Goal: Find specific page/section: Find specific page/section

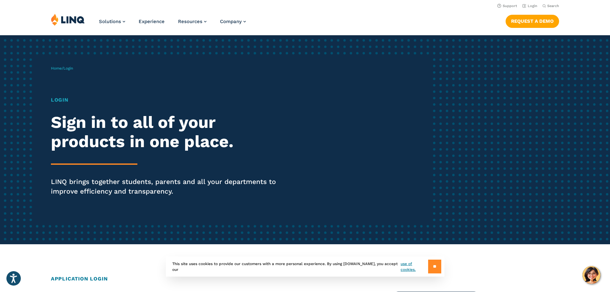
click at [431, 270] on input "**" at bounding box center [434, 266] width 13 height 14
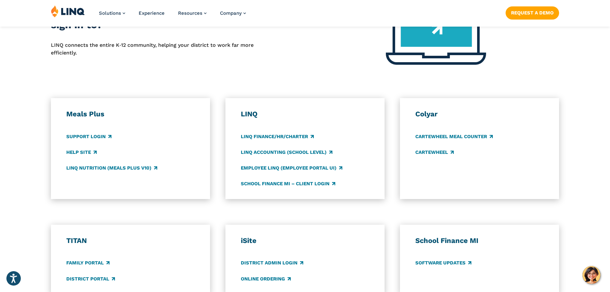
scroll to position [320, 0]
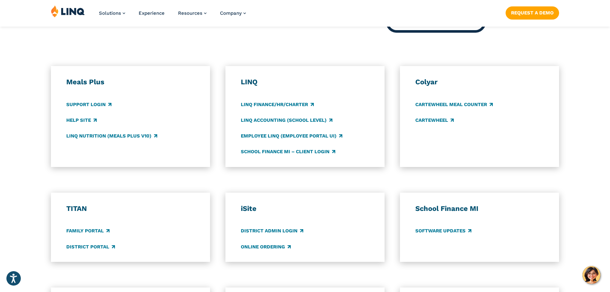
click at [91, 84] on h3 "Meals Plus" at bounding box center [130, 82] width 129 height 9
click at [93, 134] on link "LINQ Nutrition (Meals Plus v10)" at bounding box center [111, 135] width 91 height 7
